Goal: Find specific page/section: Locate a particular part of the current website

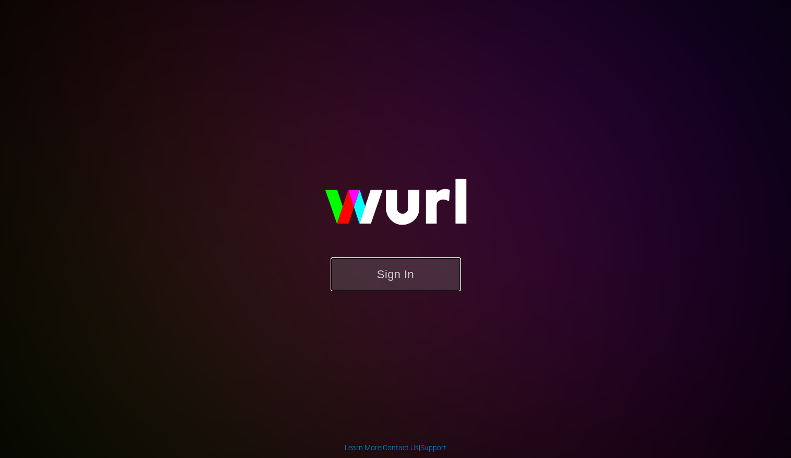
click at [401, 280] on button "Sign In" at bounding box center [396, 275] width 130 height 34
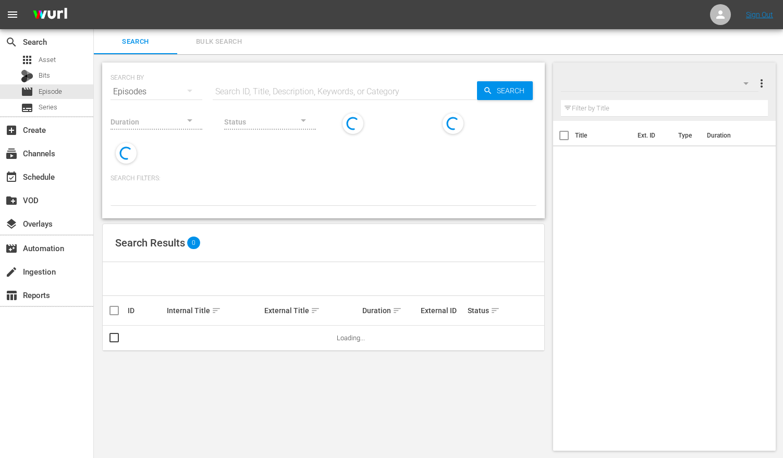
click at [235, 89] on input "text" at bounding box center [345, 91] width 264 height 25
paste input "Goodbye A, Goodbye Z - Super Simple Abcs And More"
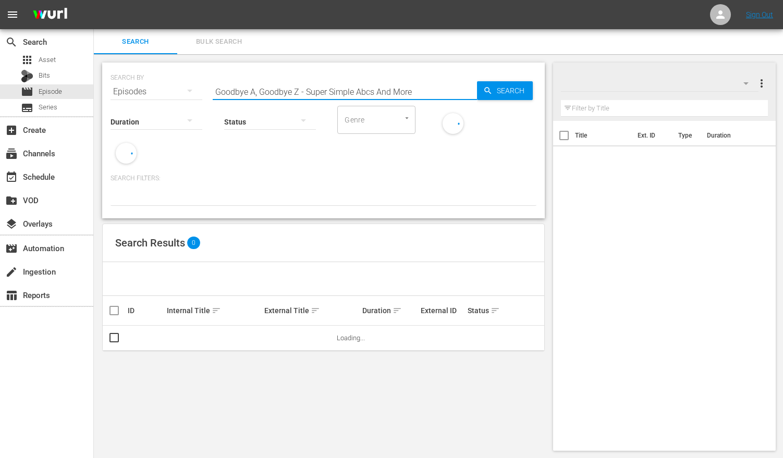
type input "Goodbye A, Goodbye Z - Super Simple Abcs And More"
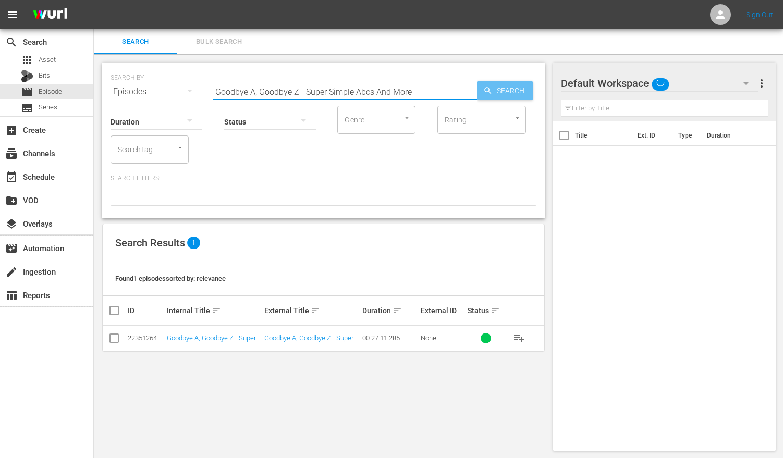
click at [491, 97] on div "Search" at bounding box center [505, 90] width 56 height 19
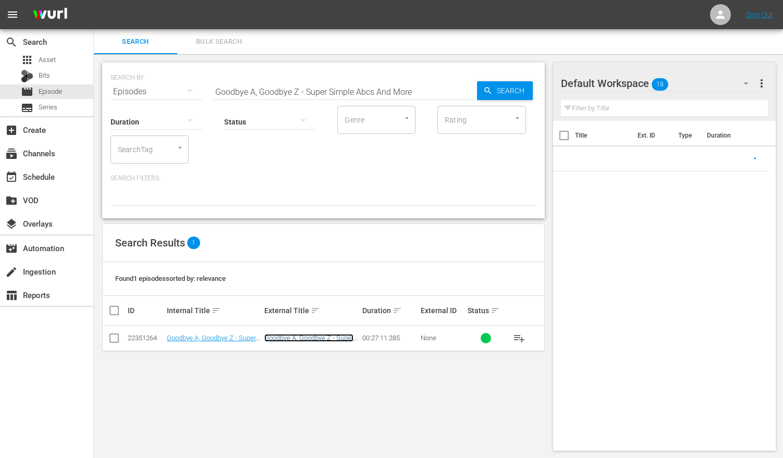
click at [326, 338] on link "Goodbye A, Goodbye Z - Super Simple ABCs and more" at bounding box center [308, 342] width 89 height 16
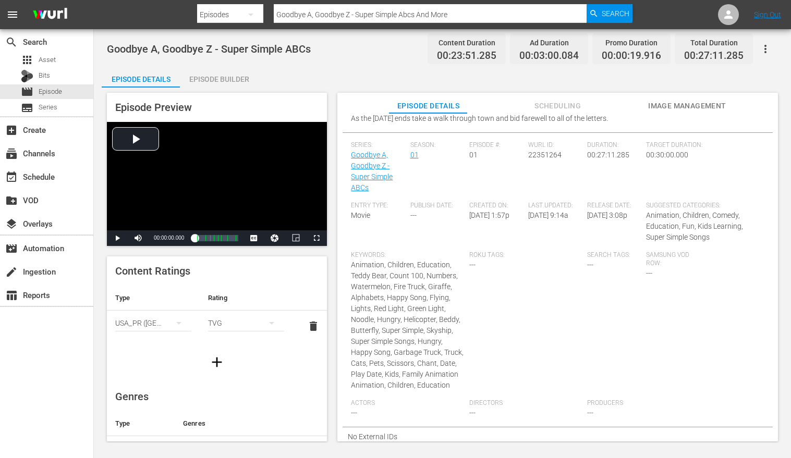
scroll to position [161, 0]
